Goal: Task Accomplishment & Management: Manage account settings

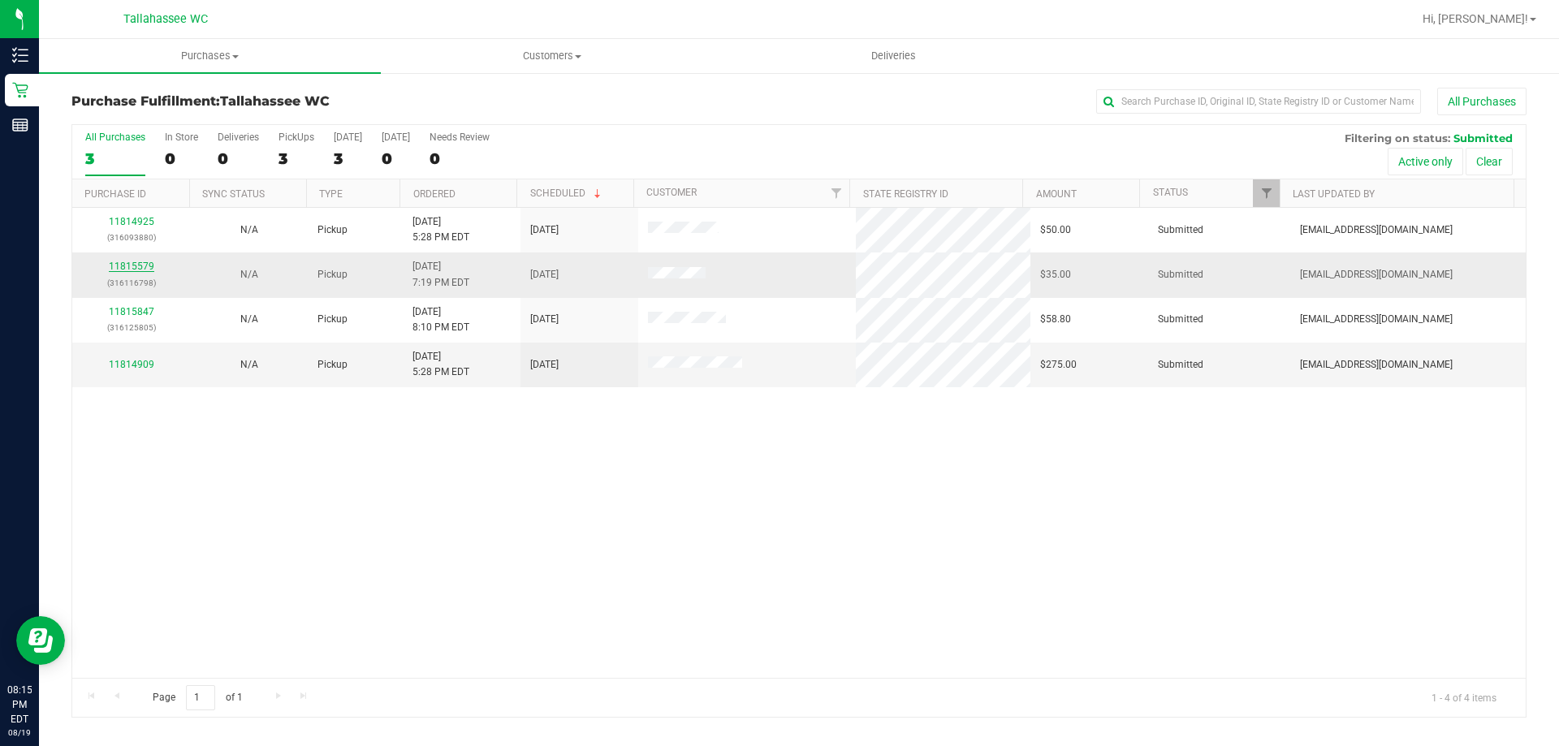
click at [128, 263] on link "11815579" at bounding box center [131, 266] width 45 height 11
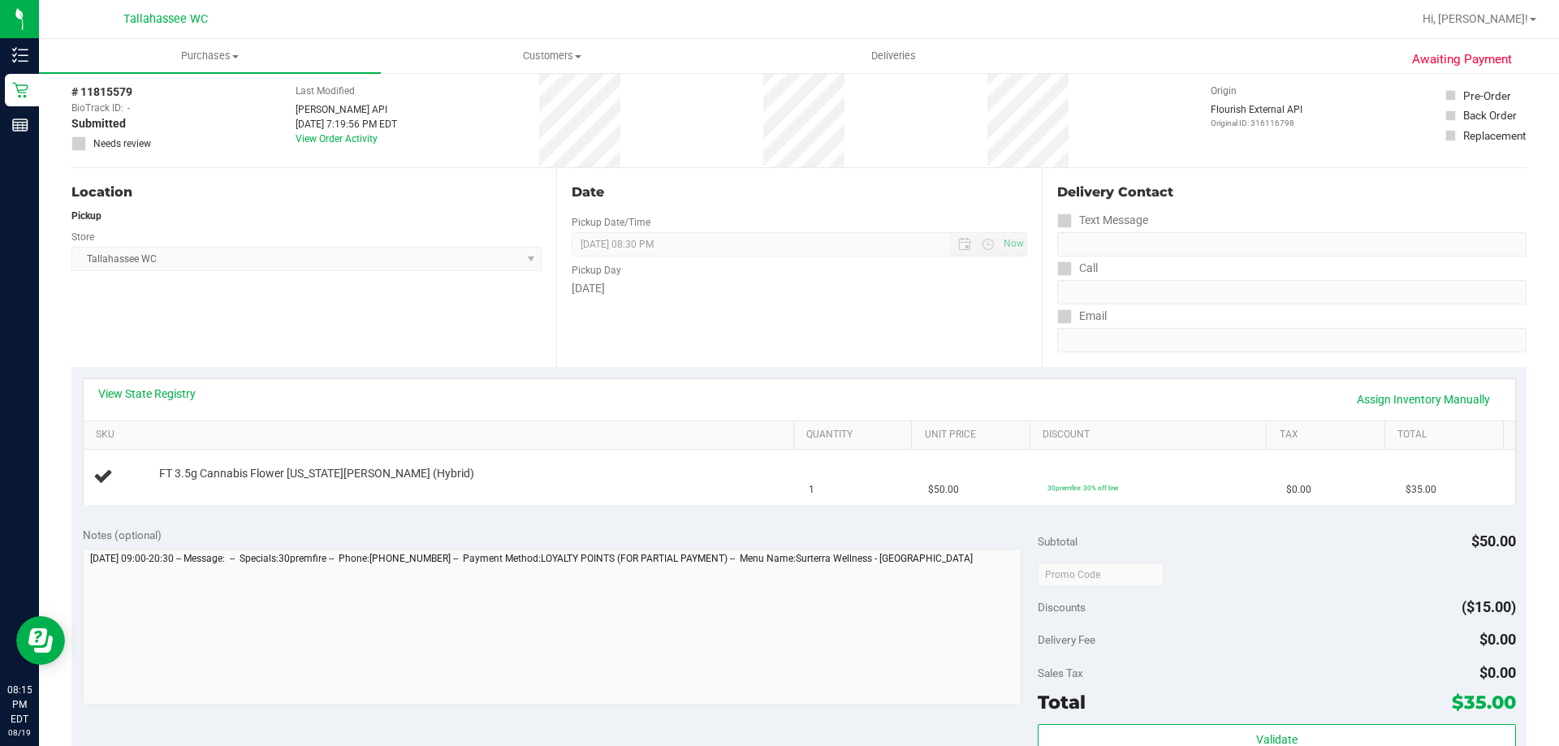
scroll to position [162, 0]
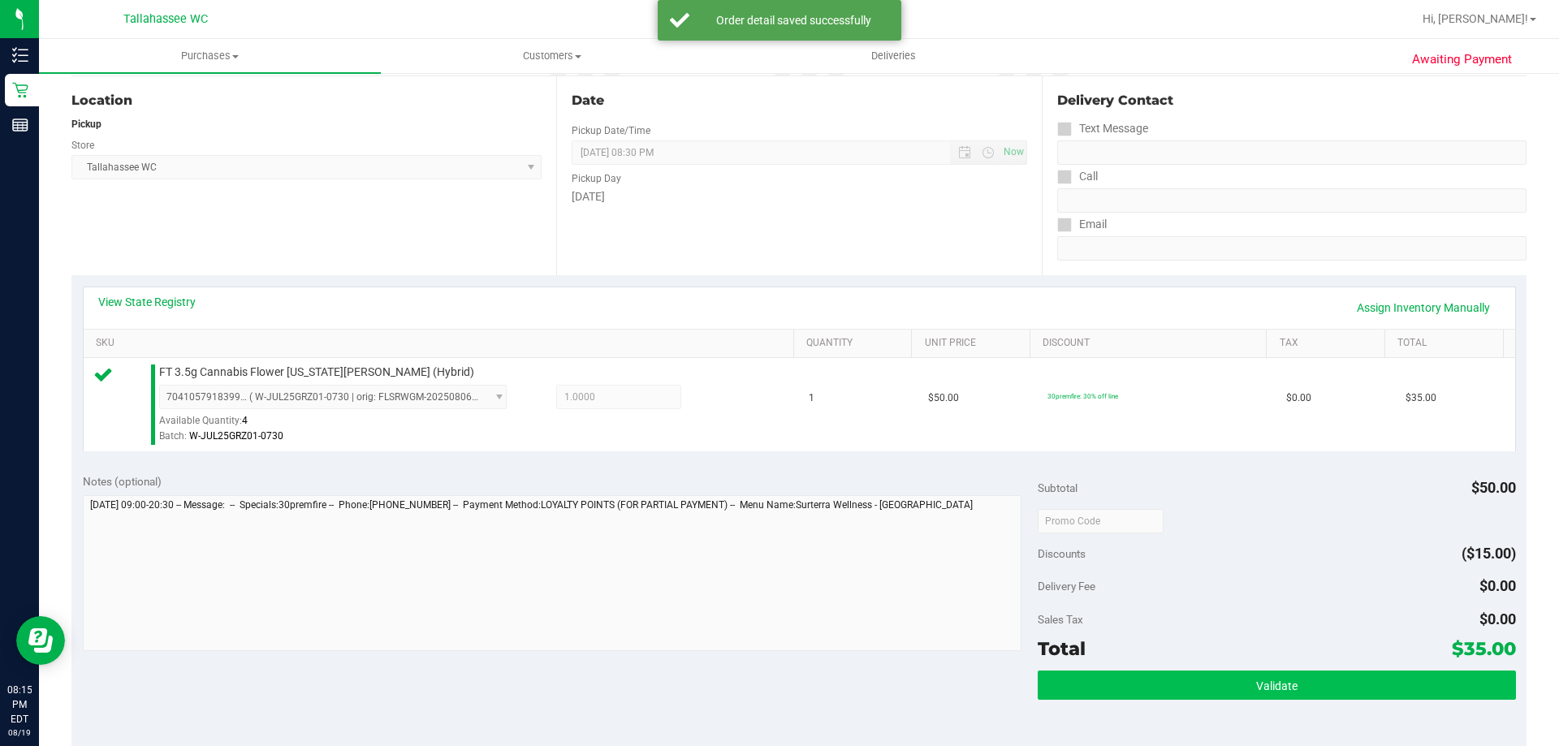
drag, startPoint x: 1267, startPoint y: 702, endPoint x: 1271, endPoint y: 687, distance: 16.0
click at [1267, 702] on div "Validate" at bounding box center [1276, 707] width 477 height 73
click at [1271, 687] on span "Validate" at bounding box center [1276, 686] width 41 height 13
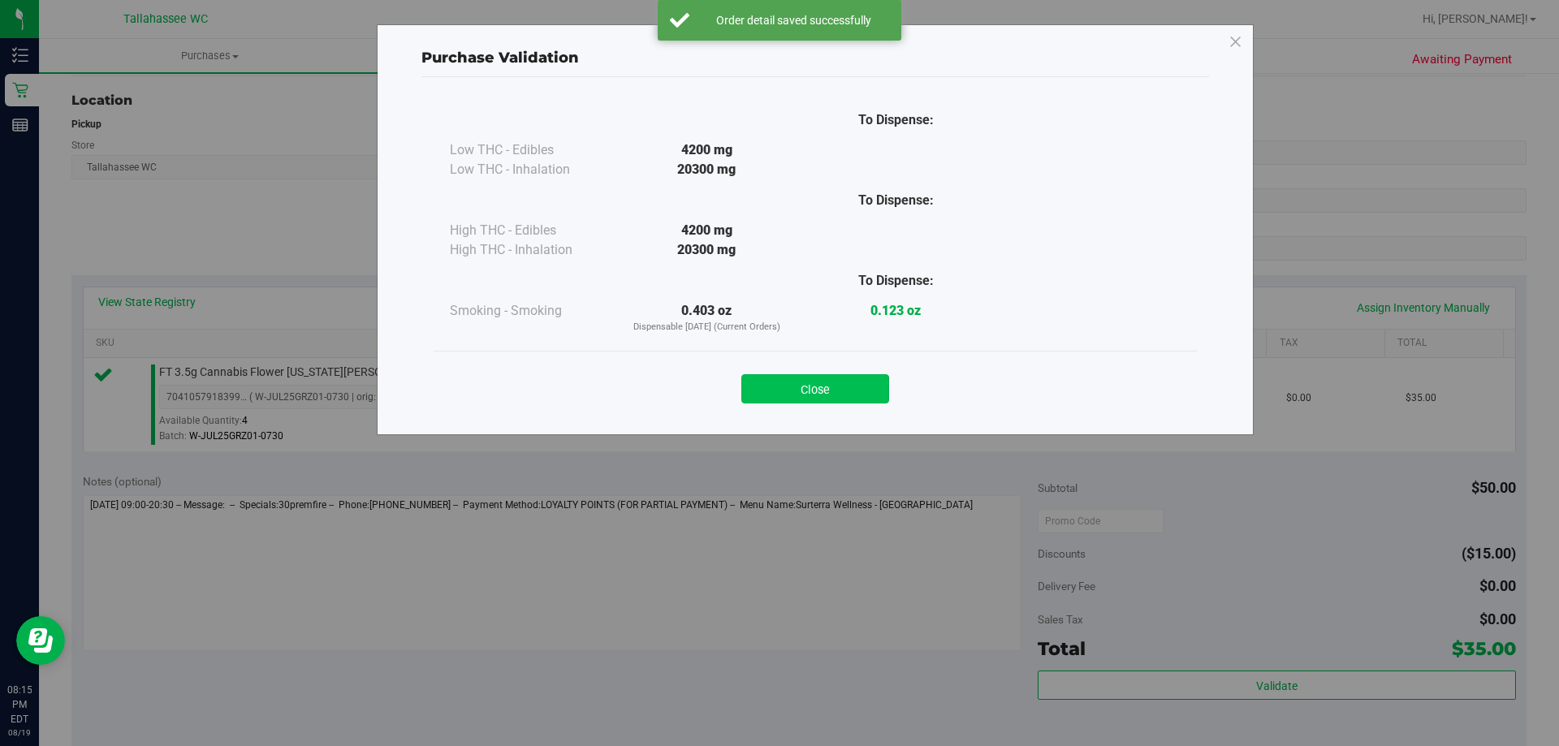
click at [856, 394] on button "Close" at bounding box center [815, 388] width 148 height 29
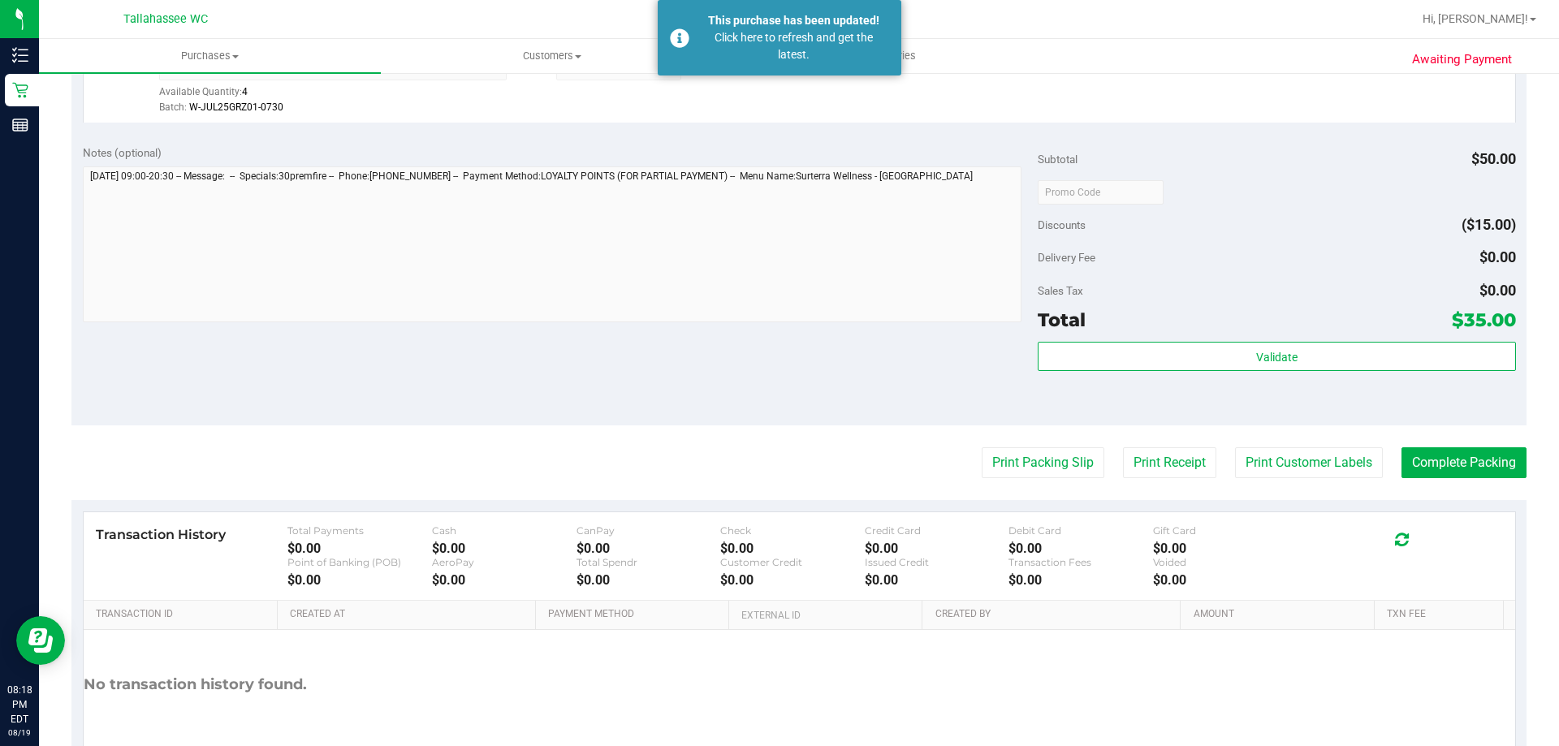
scroll to position [581, 0]
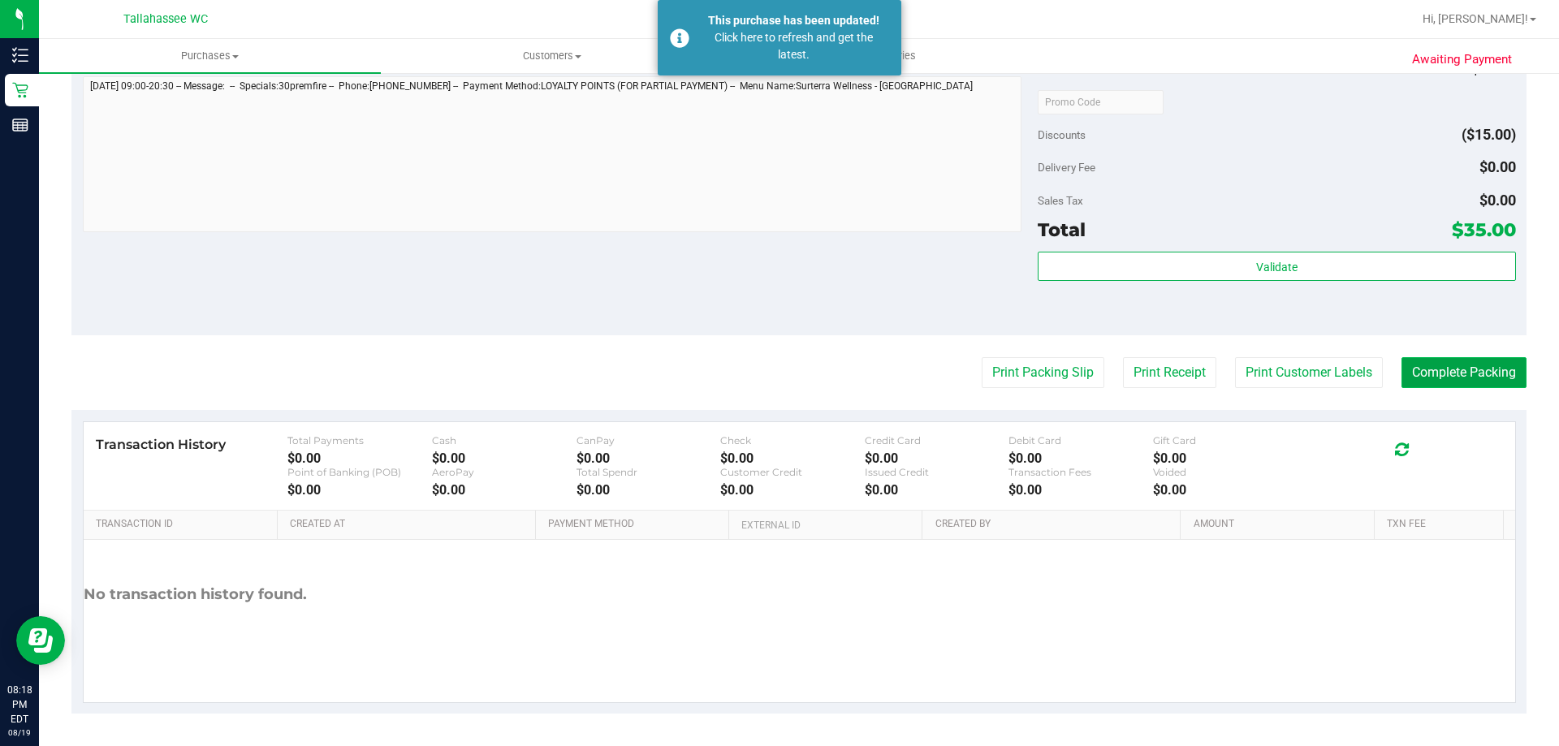
click at [1421, 369] on button "Complete Packing" at bounding box center [1464, 372] width 125 height 31
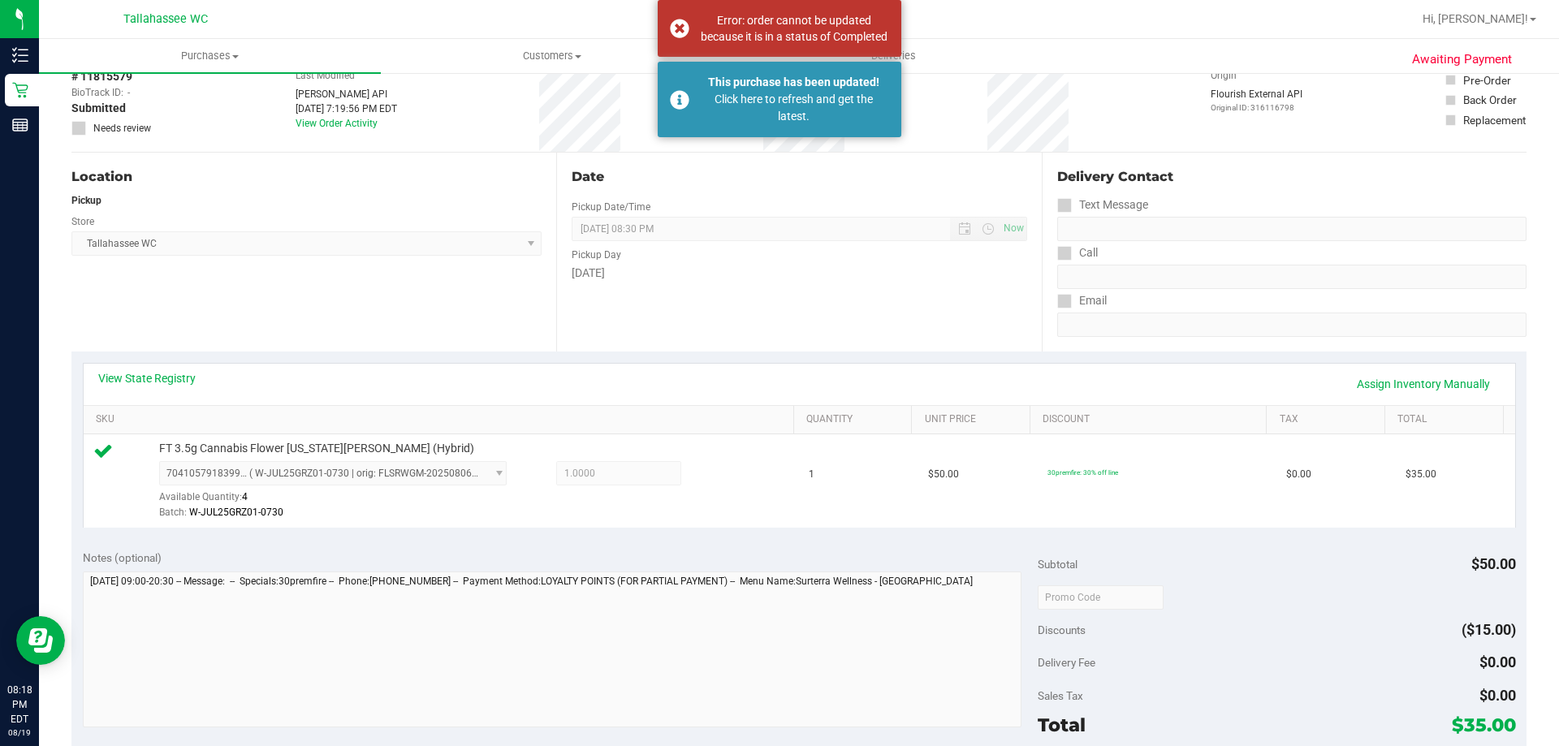
scroll to position [0, 0]
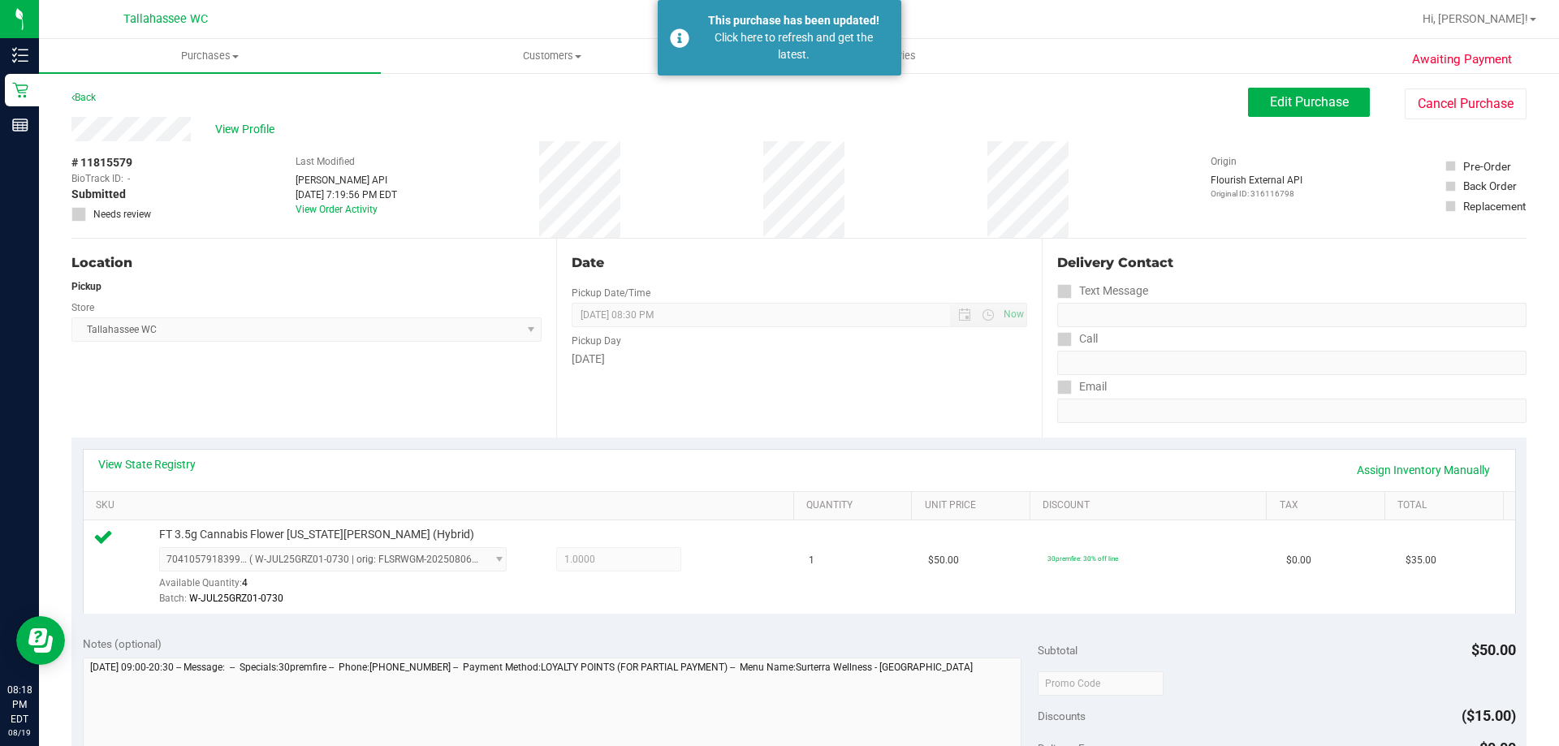
click at [58, 103] on div "Awaiting Payment Back Edit Purchase Cancel Purchase View Profile # 11815579 Bio…" at bounding box center [799, 699] width 1520 height 1256
click at [84, 92] on link "Back" at bounding box center [83, 97] width 24 height 11
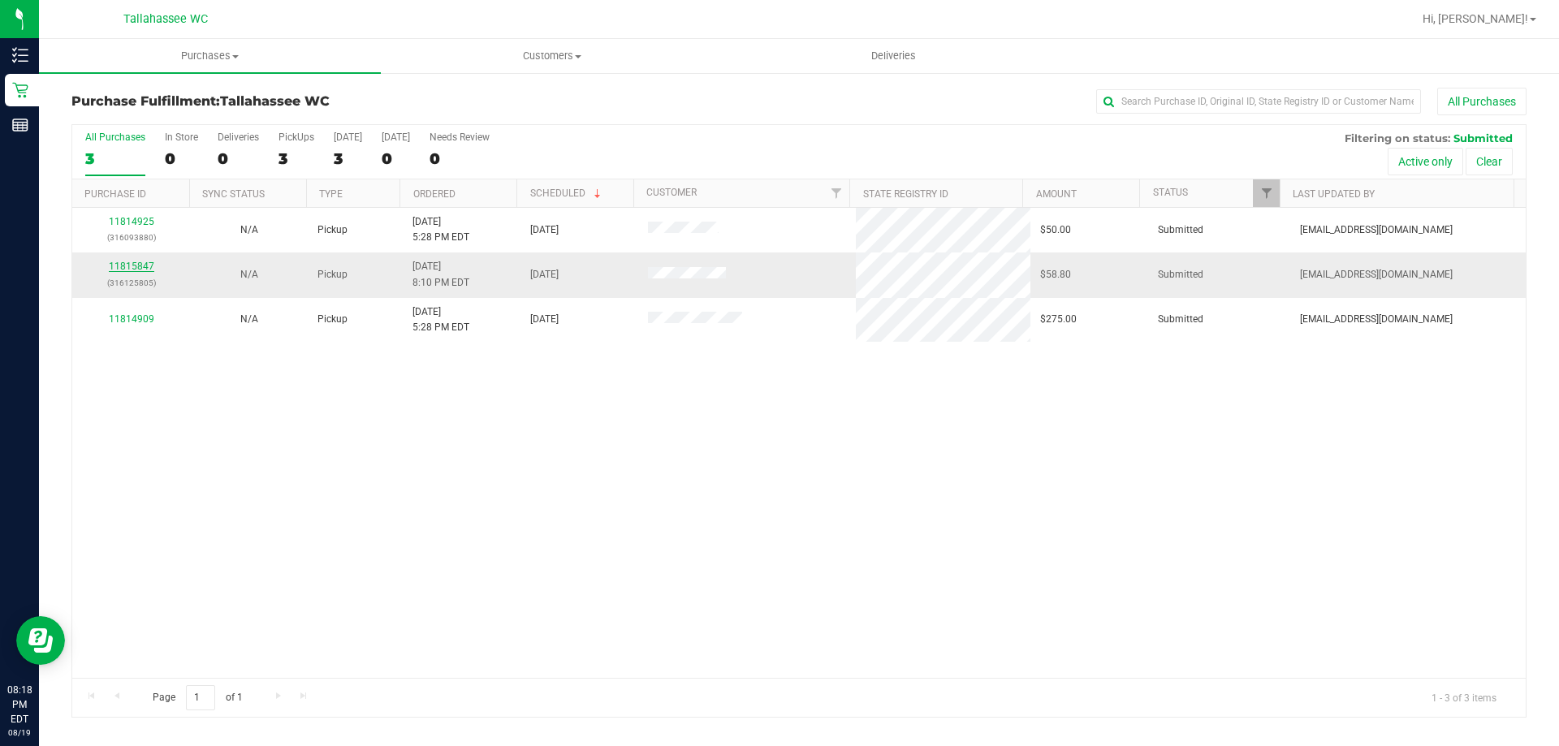
click at [128, 269] on link "11815847" at bounding box center [131, 266] width 45 height 11
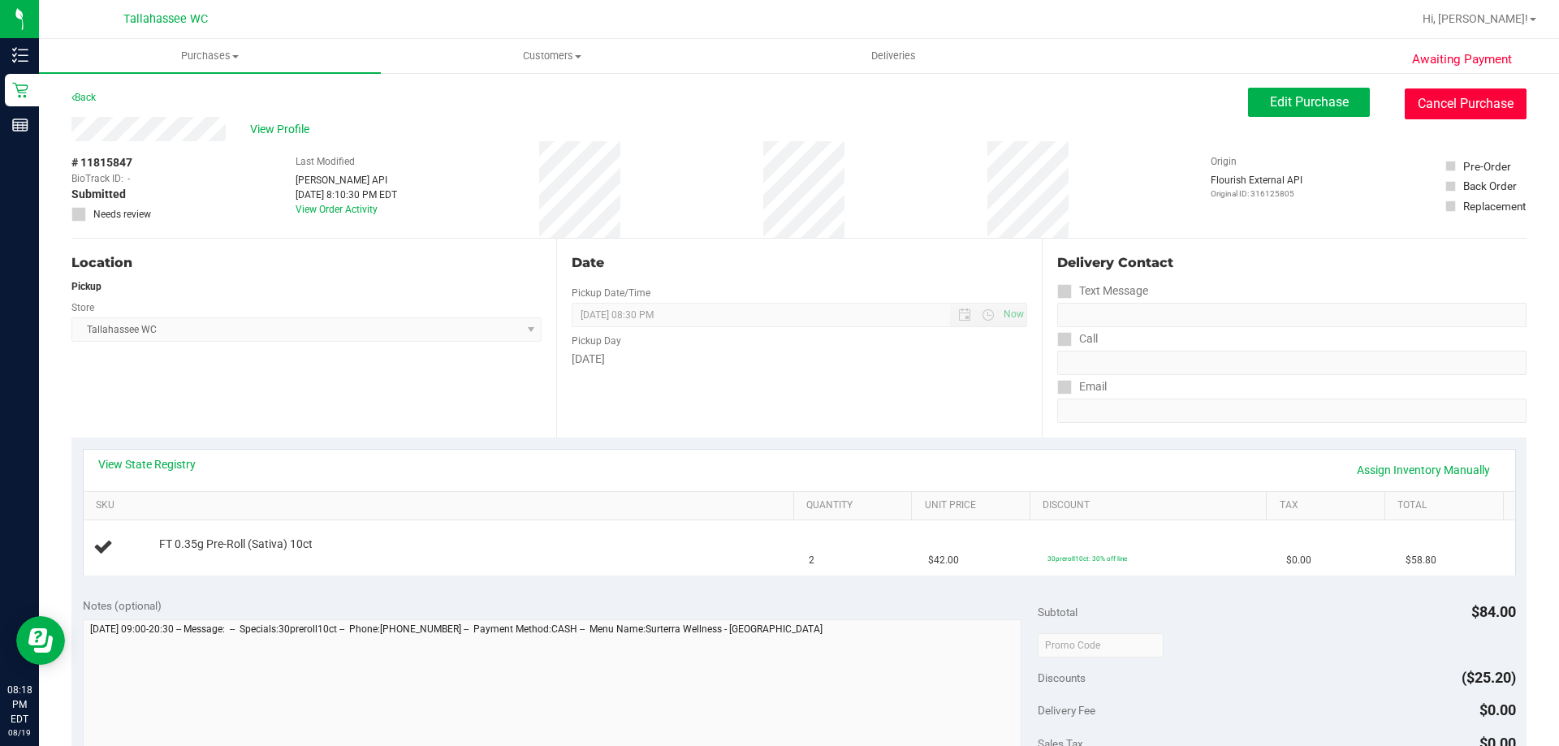
click at [1473, 113] on button "Cancel Purchase" at bounding box center [1466, 104] width 122 height 31
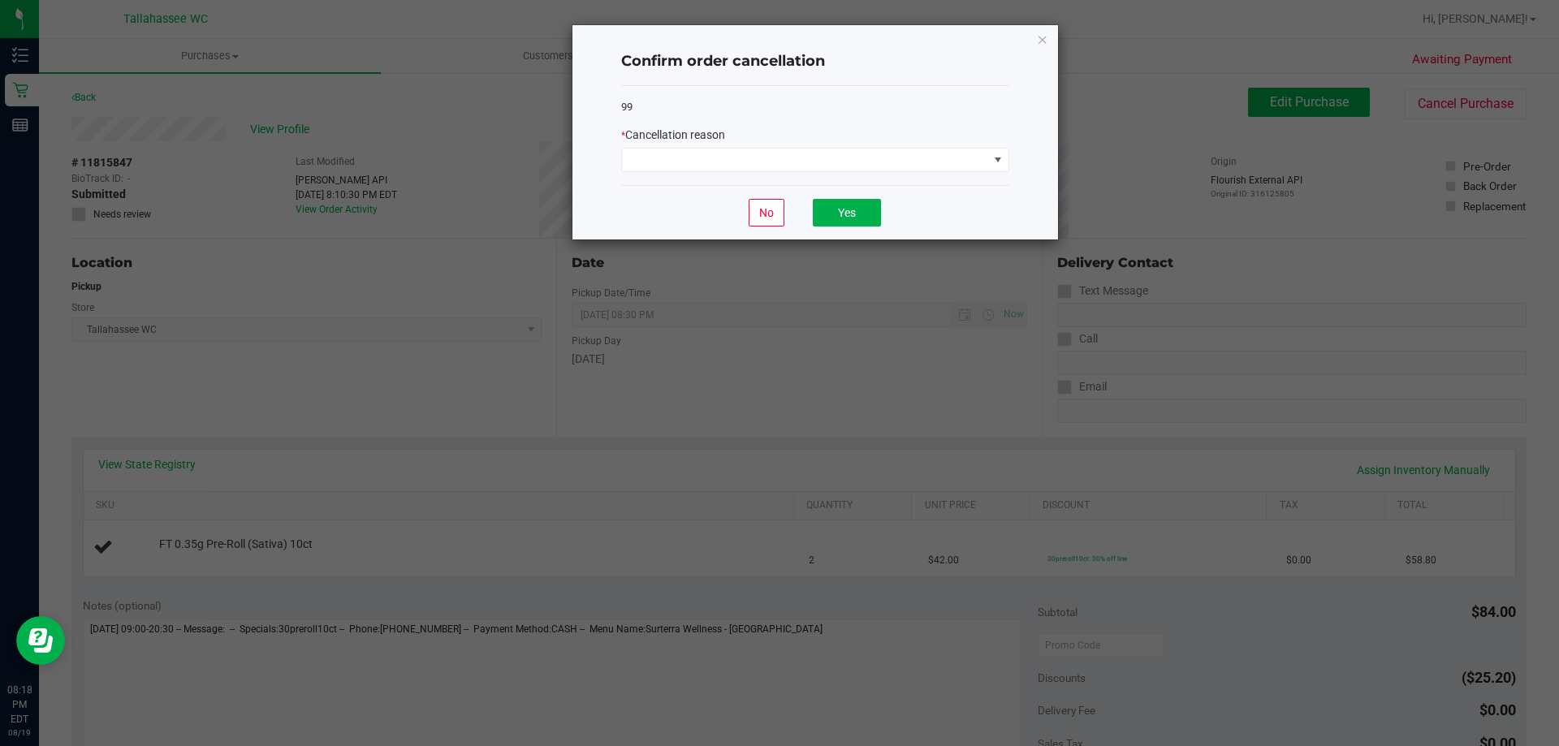
click at [935, 173] on div "99 * Cancellation reason" at bounding box center [815, 136] width 388 height 100
click at [936, 165] on span at bounding box center [805, 160] width 366 height 23
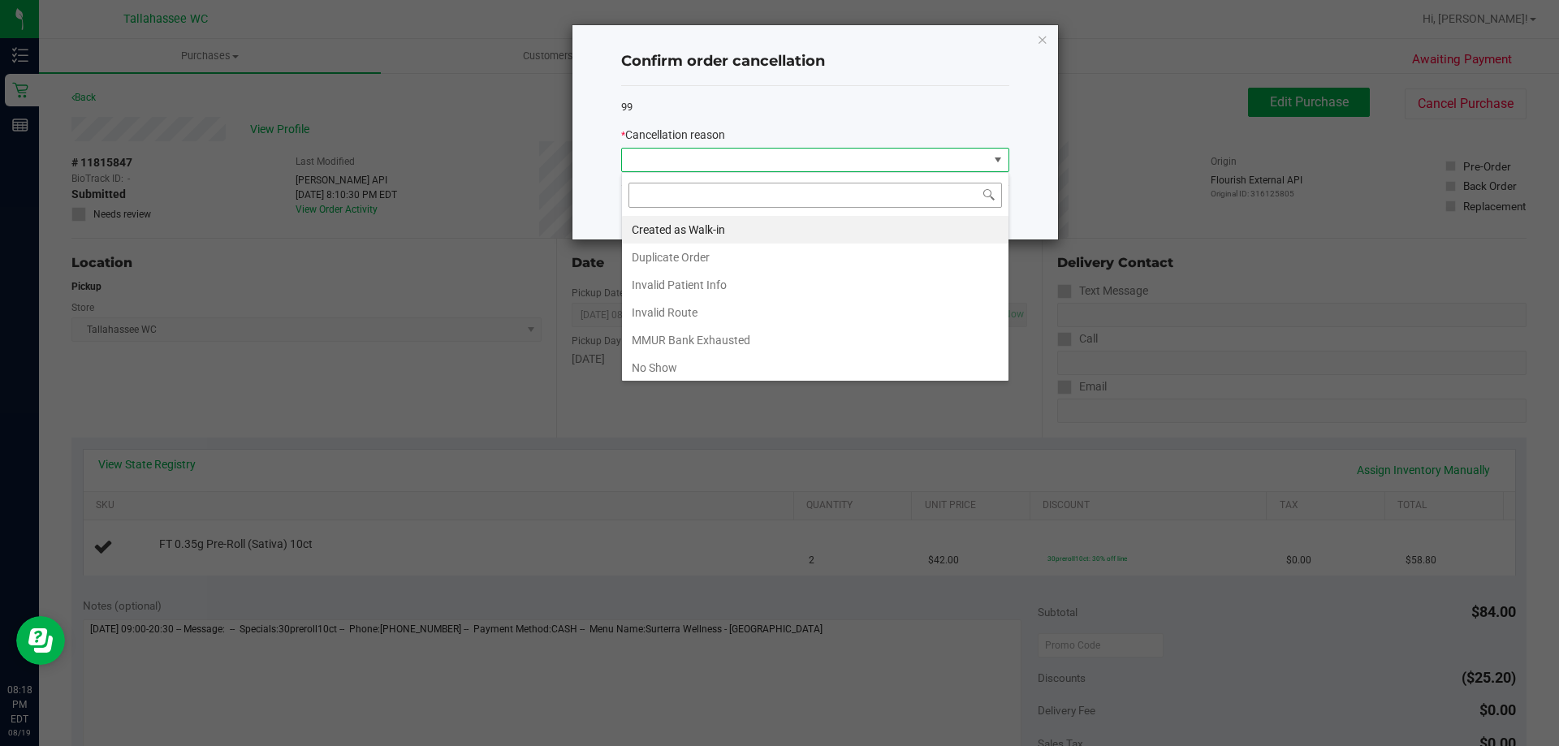
scroll to position [24, 388]
click at [876, 233] on li "Created as Walk-in" at bounding box center [815, 230] width 387 height 28
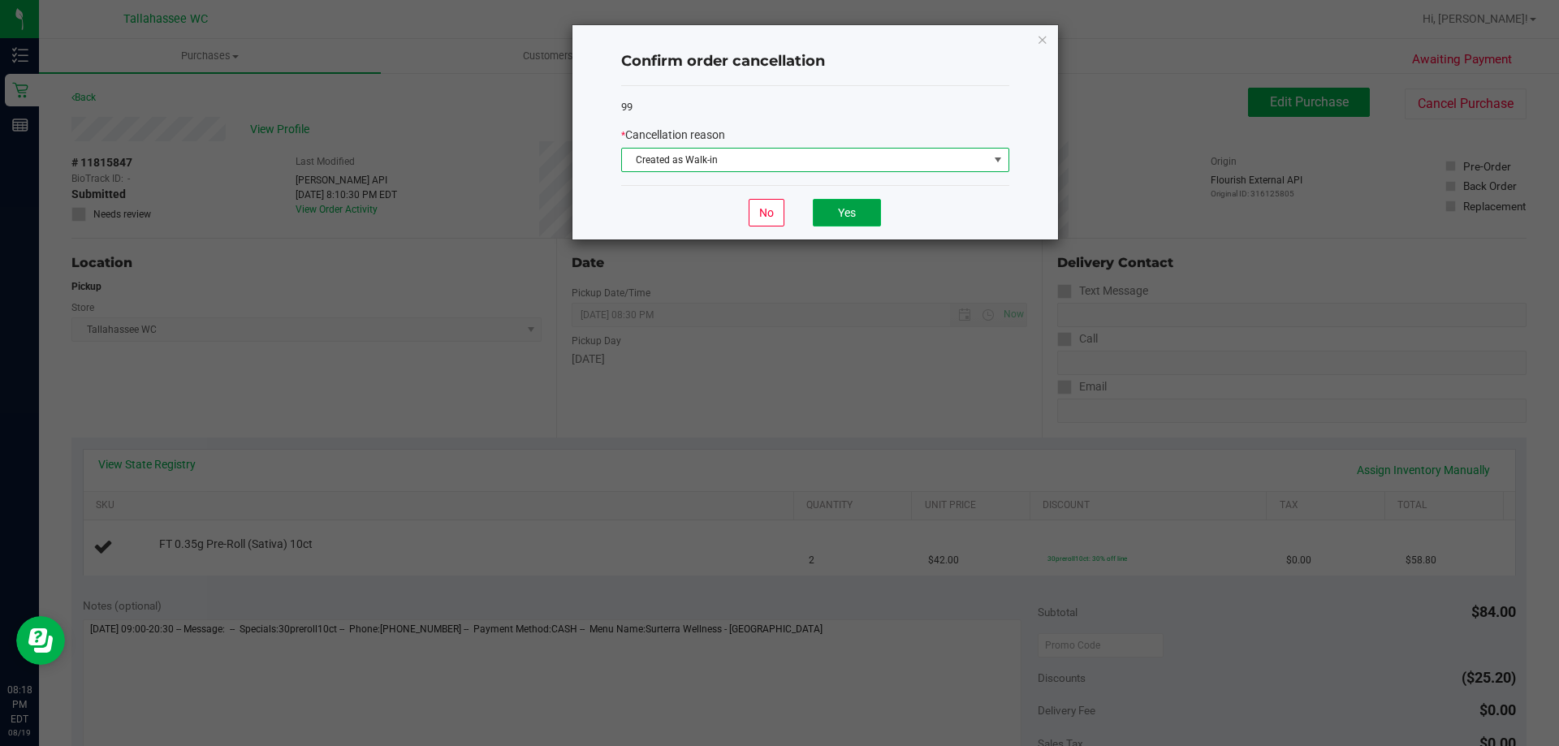
click at [874, 207] on button "Yes" at bounding box center [847, 213] width 68 height 28
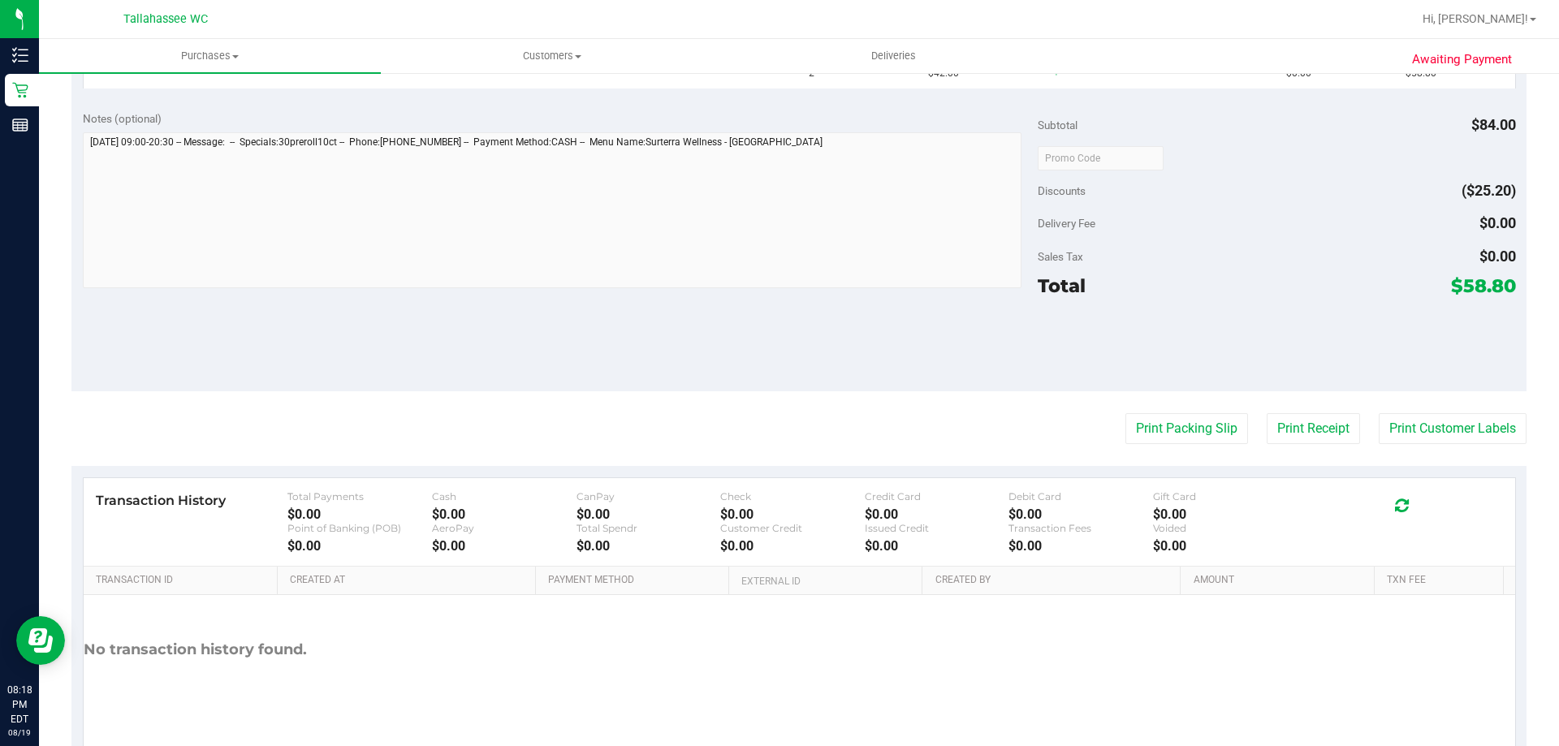
scroll to position [0, 0]
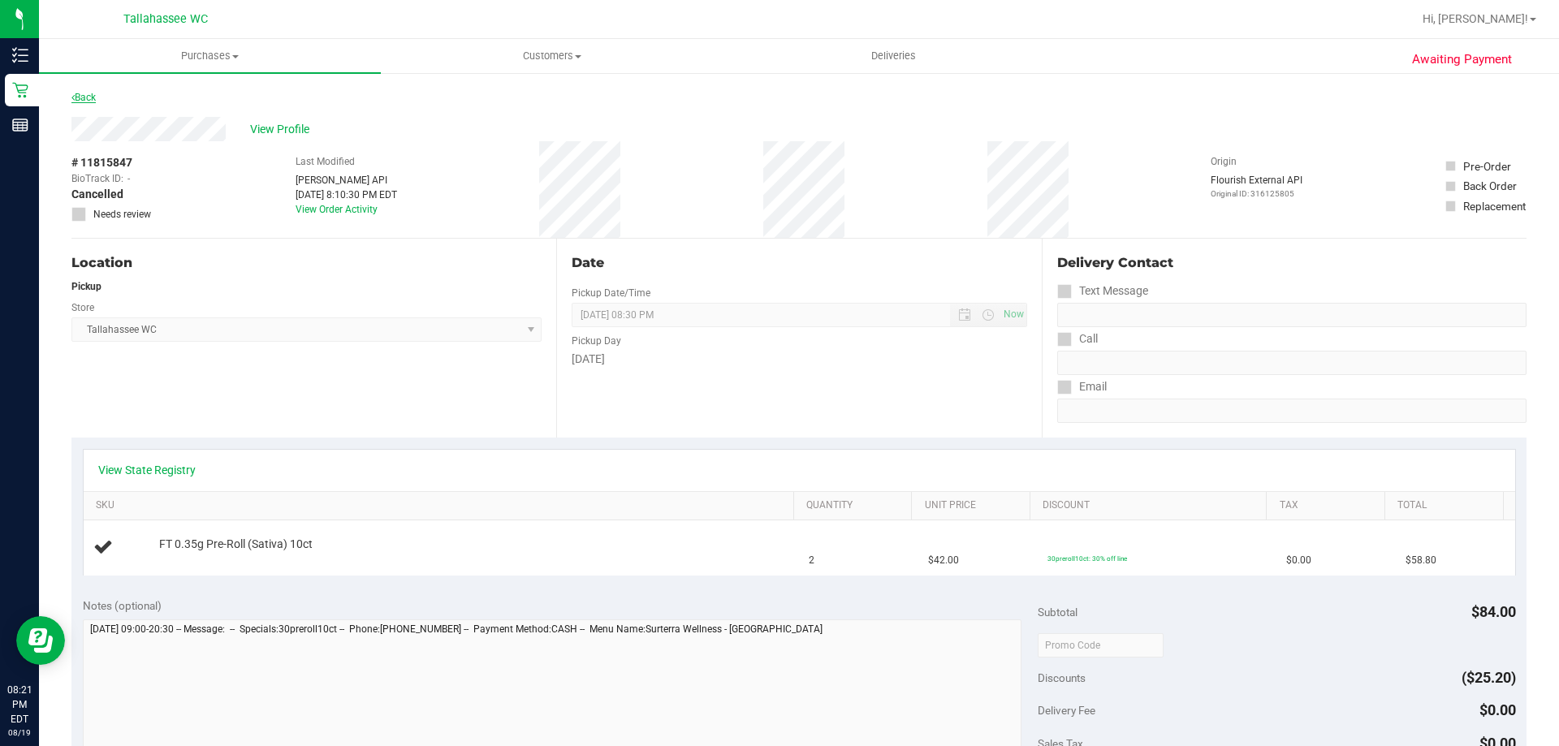
click at [94, 98] on link "Back" at bounding box center [83, 97] width 24 height 11
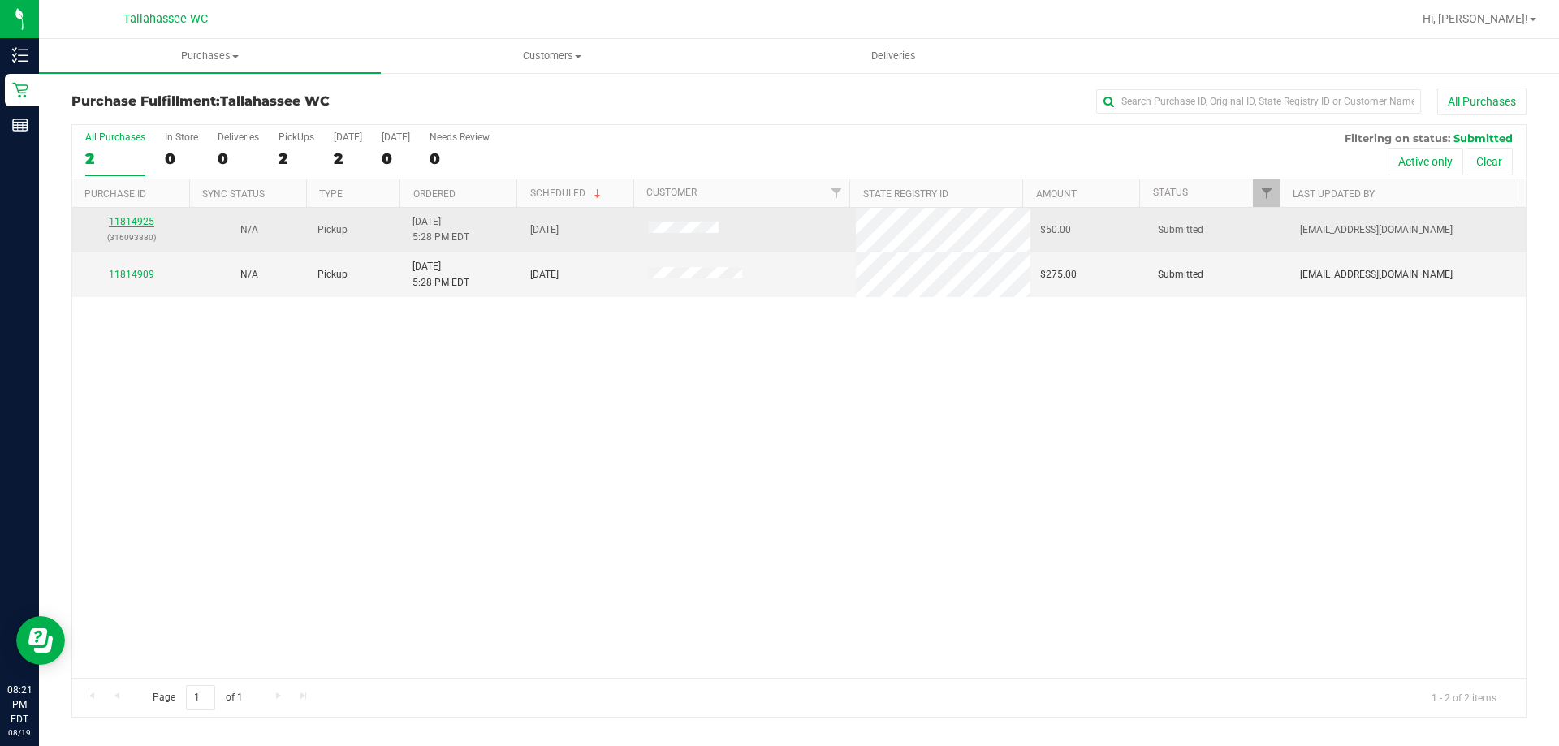
click at [137, 225] on link "11814925" at bounding box center [131, 221] width 45 height 11
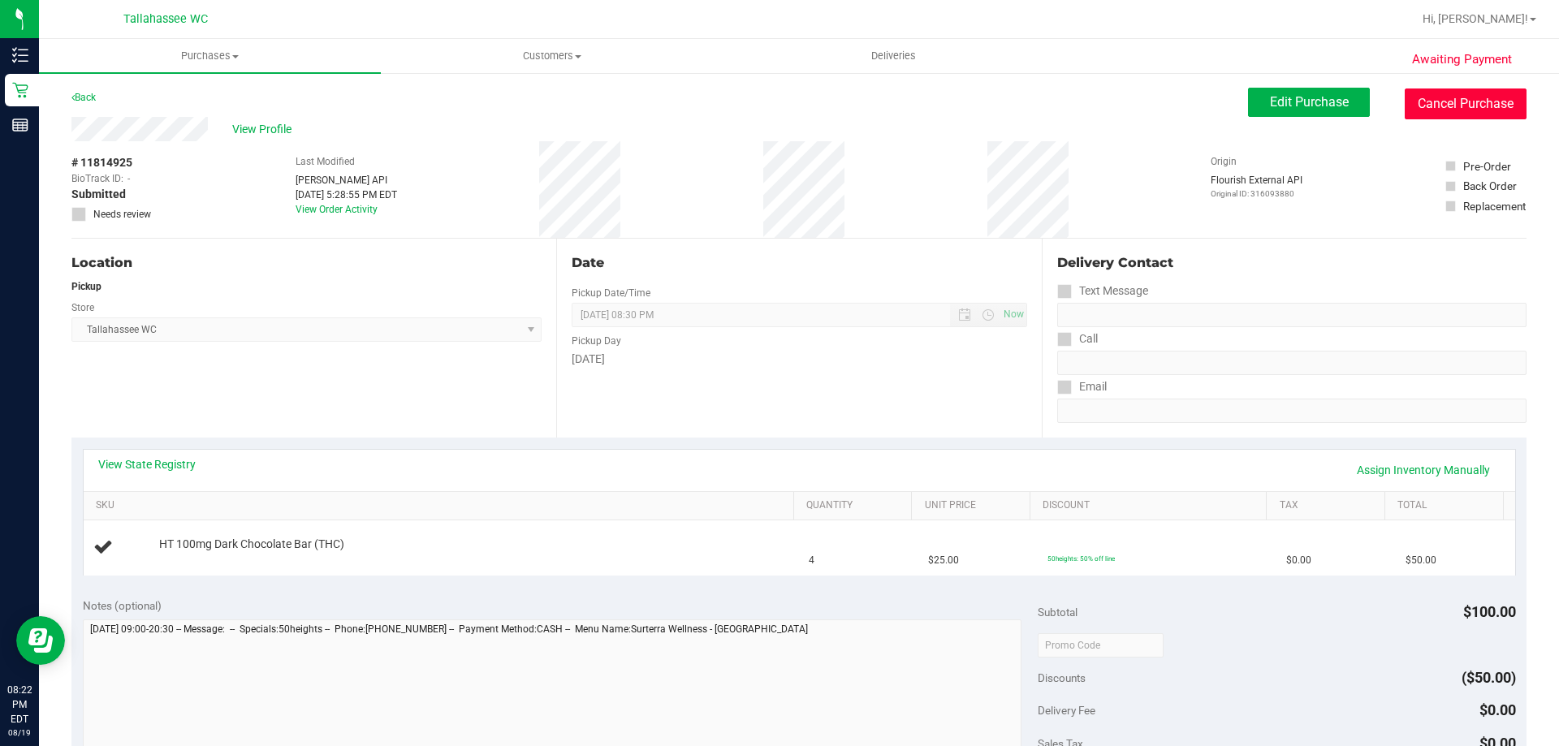
click at [1475, 104] on button "Cancel Purchase" at bounding box center [1466, 104] width 122 height 31
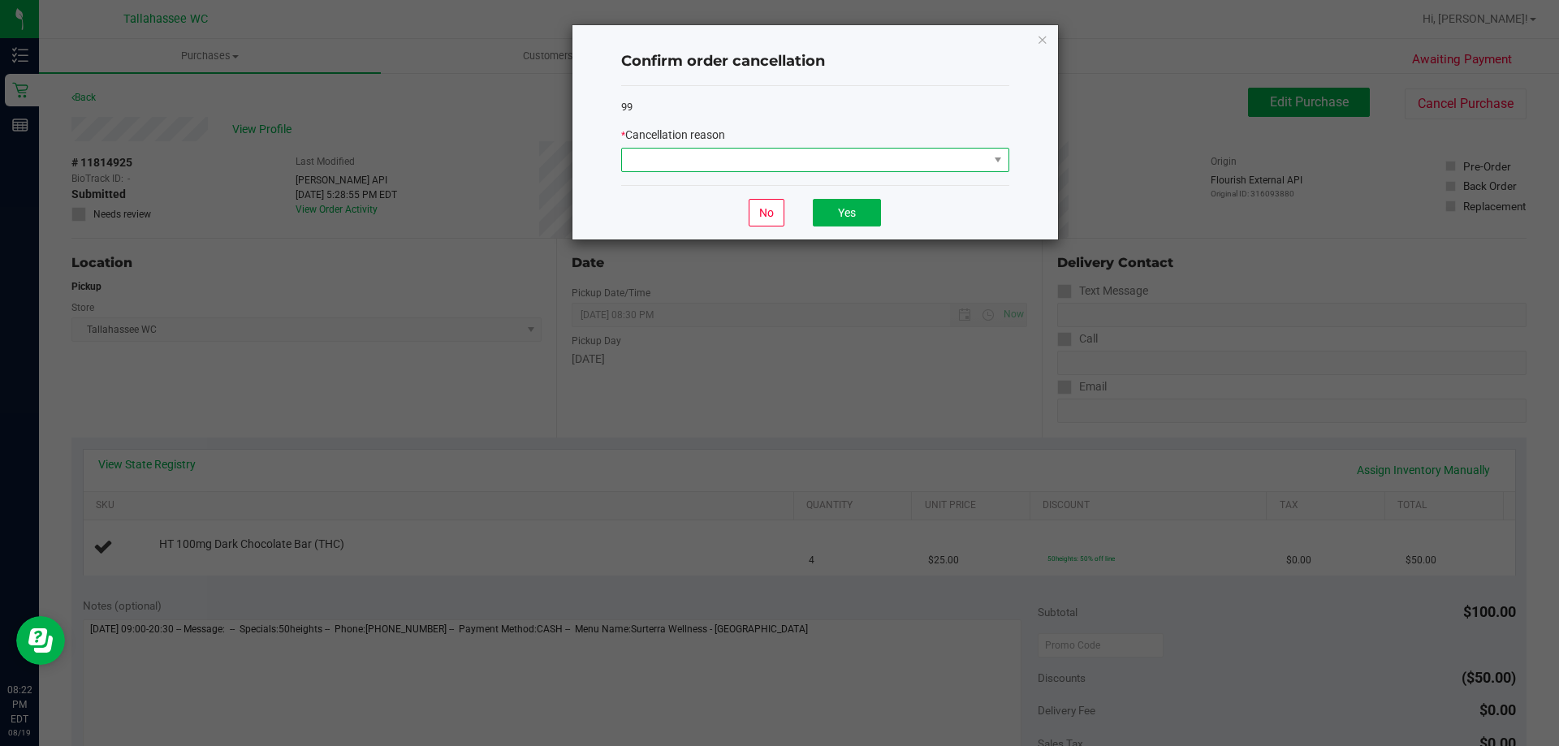
click at [812, 158] on span at bounding box center [805, 160] width 366 height 23
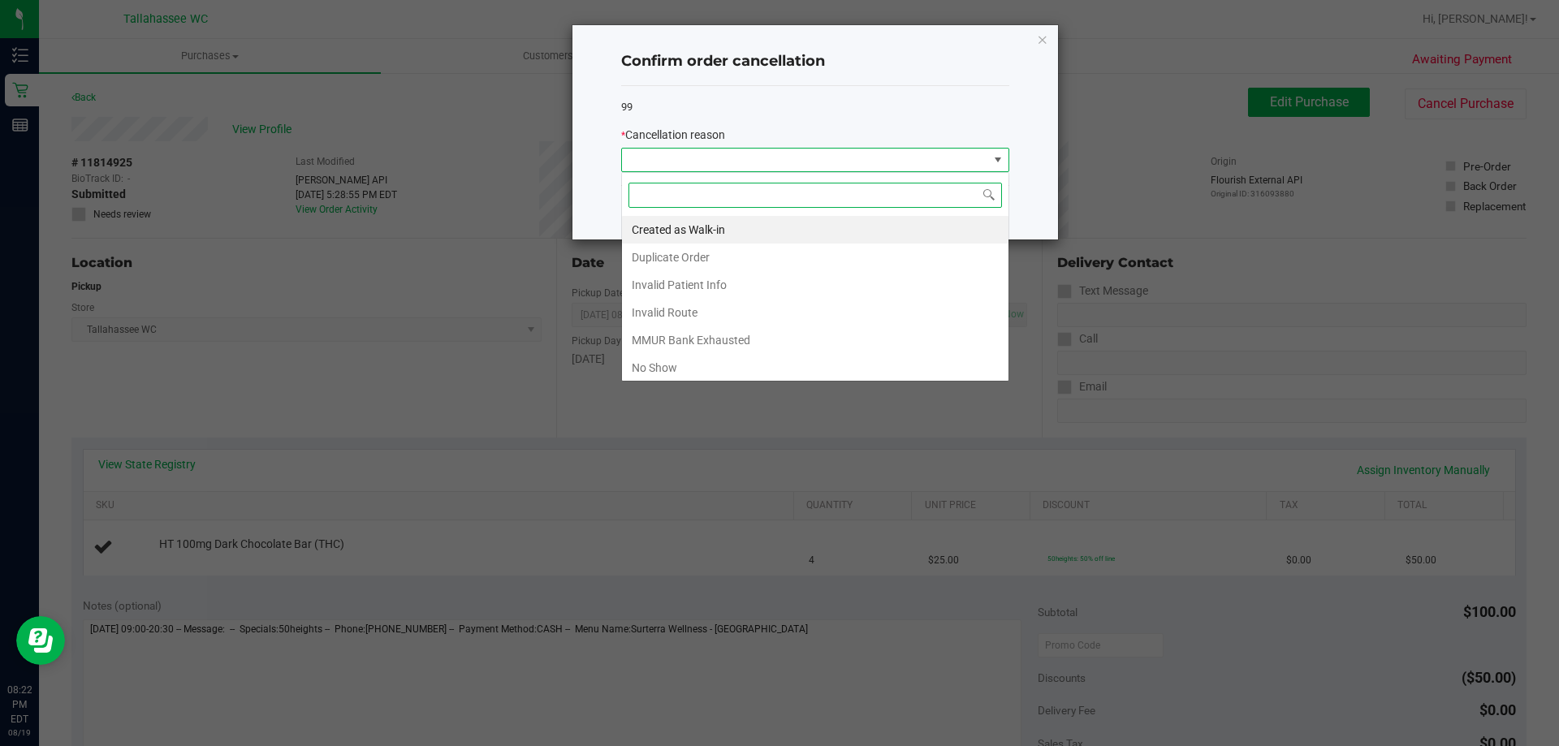
scroll to position [24, 388]
click at [758, 229] on li "Created as Walk-in" at bounding box center [815, 230] width 387 height 28
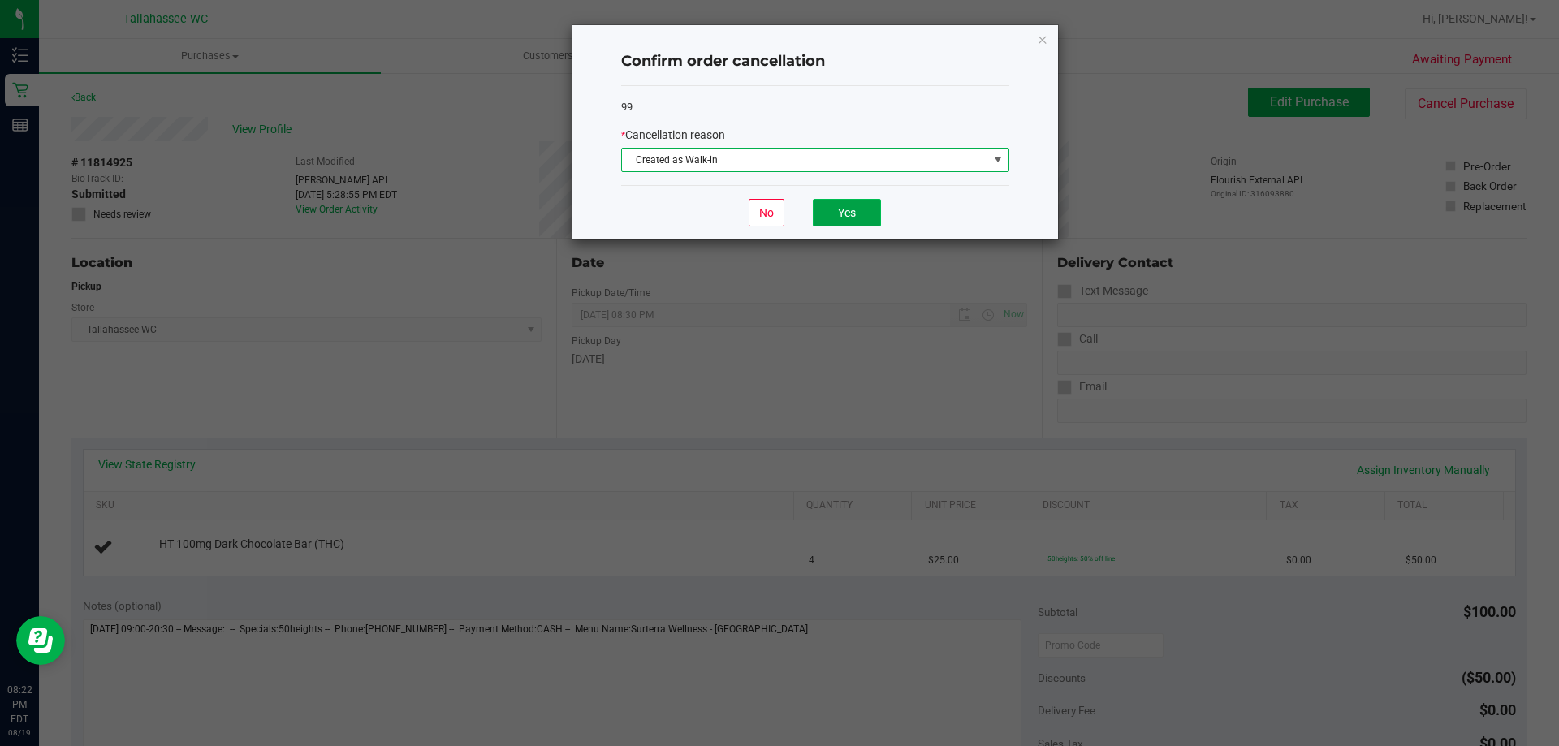
click at [868, 224] on button "Yes" at bounding box center [847, 213] width 68 height 28
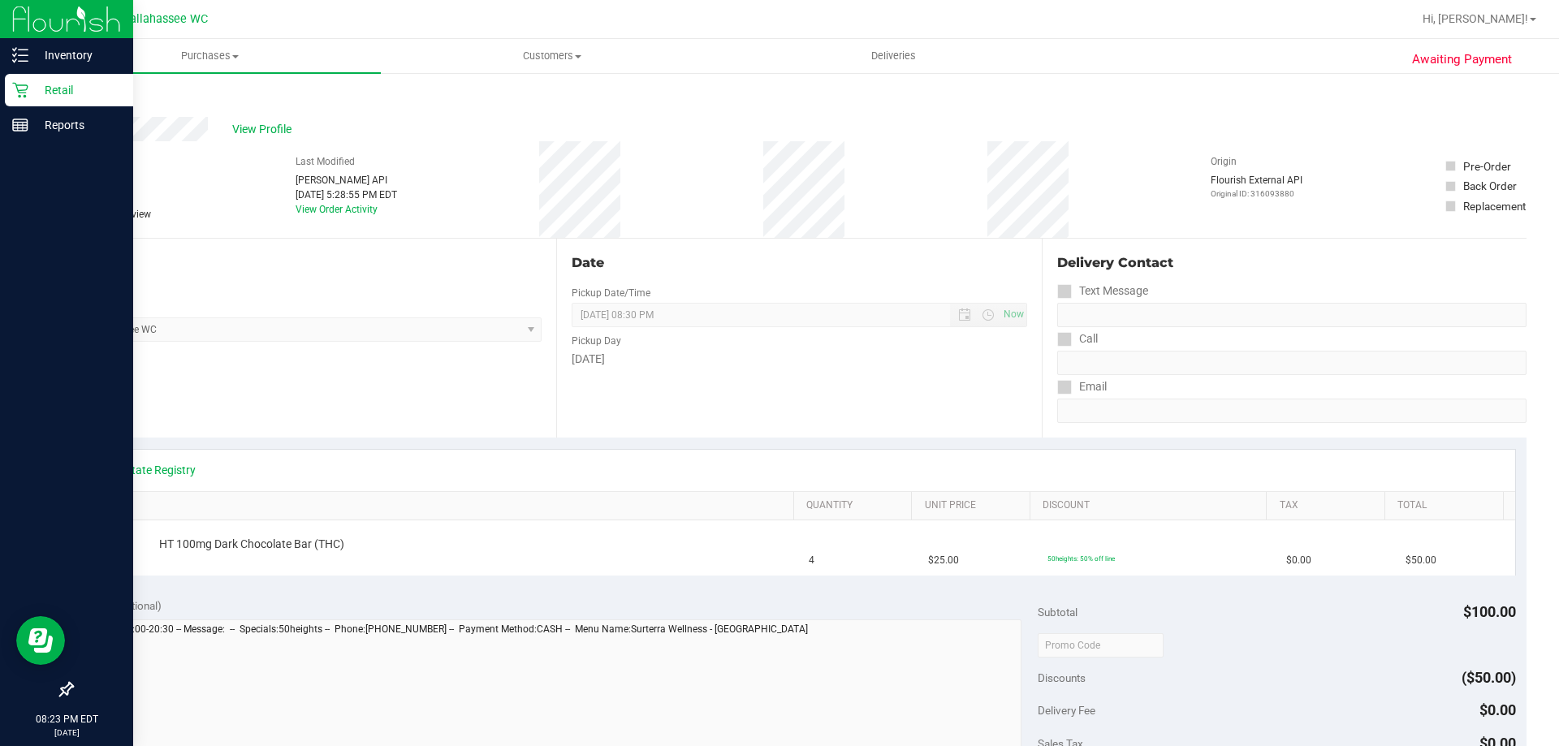
click at [20, 85] on icon at bounding box center [19, 90] width 15 height 15
